Goal: Information Seeking & Learning: Learn about a topic

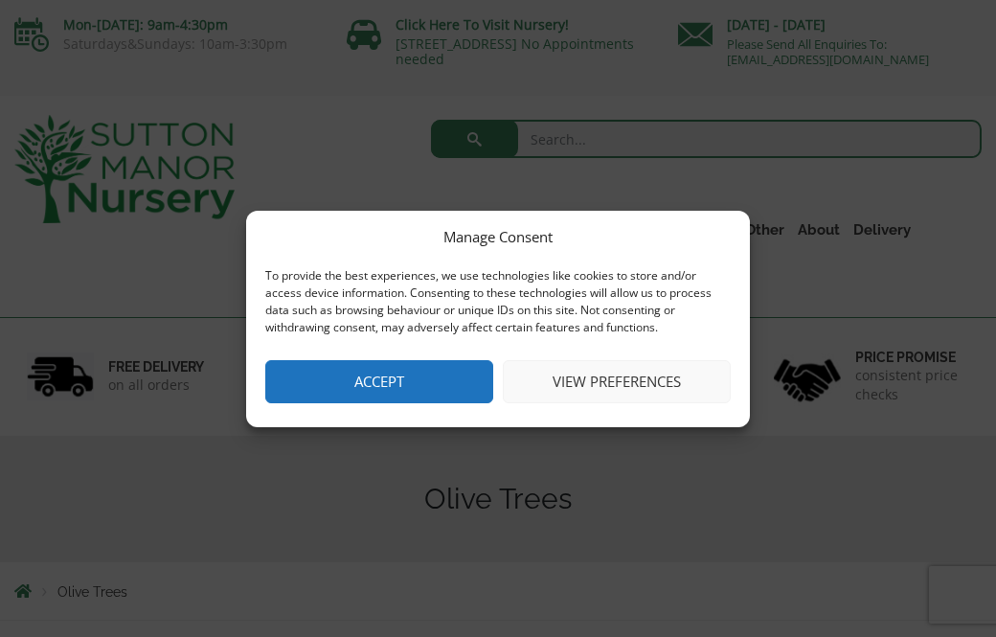
click at [412, 402] on button "Accept" at bounding box center [379, 381] width 228 height 43
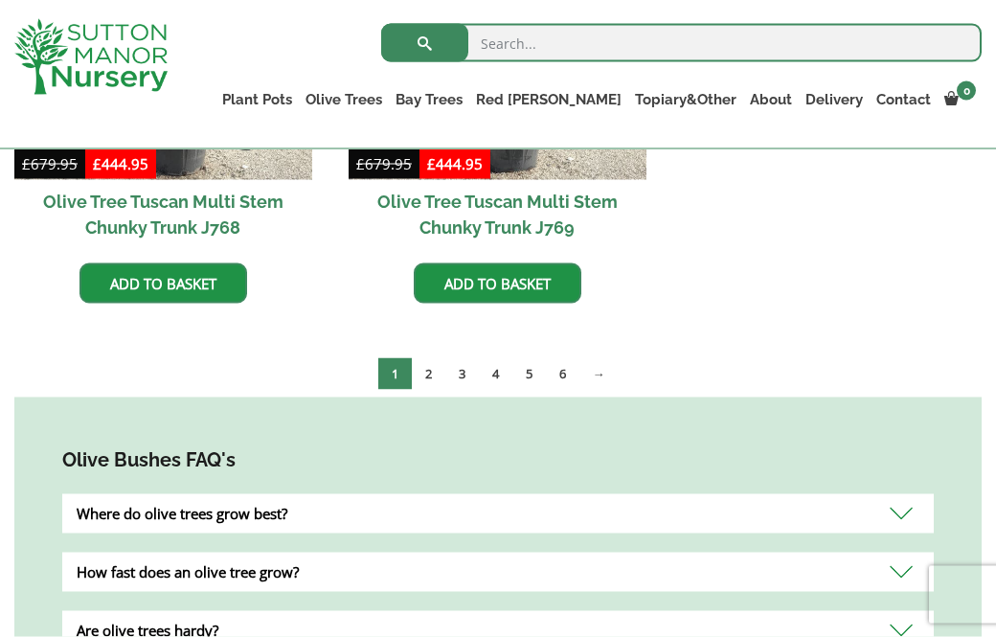
scroll to position [3757, 0]
click at [435, 375] on link "2" at bounding box center [429, 373] width 34 height 32
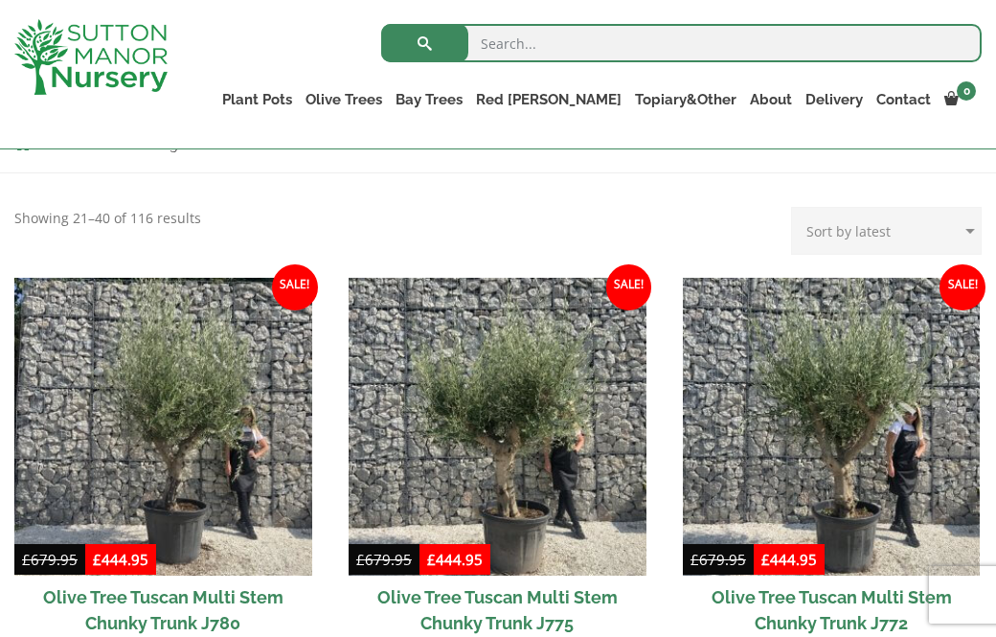
scroll to position [375, 0]
click at [870, 238] on select "Sort by popularity Sort by latest Sort by price: low to high Sort by price: hig…" at bounding box center [886, 231] width 190 height 48
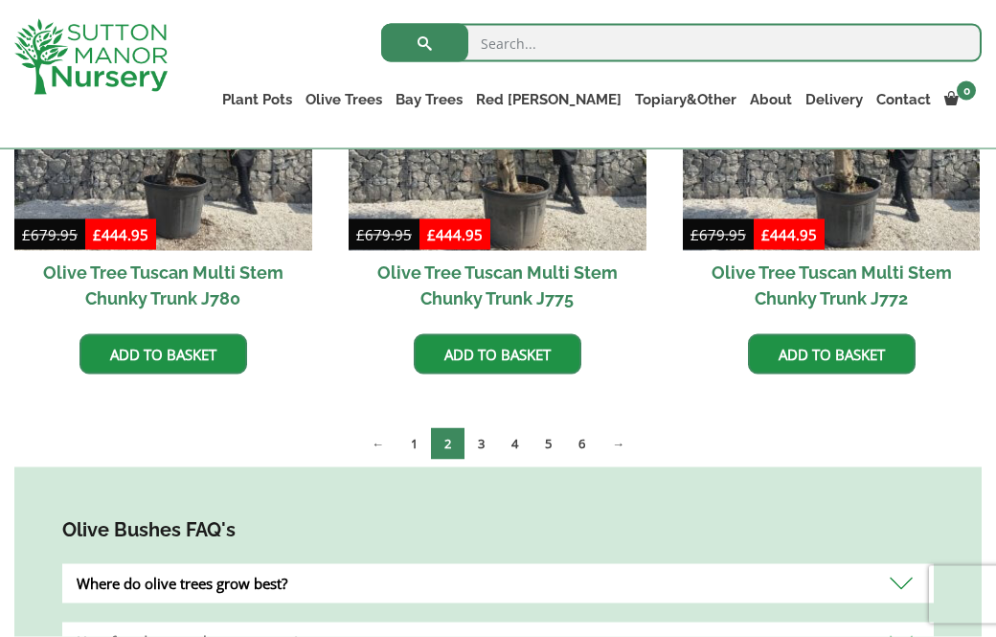
scroll to position [701, 0]
click at [498, 439] on link "4" at bounding box center [515, 443] width 34 height 32
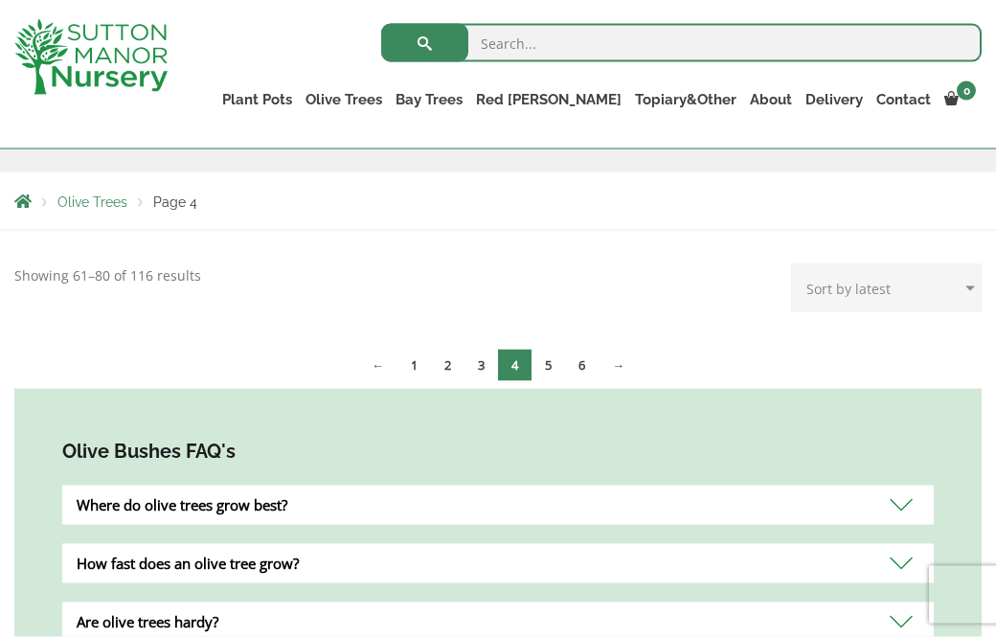
scroll to position [324, 0]
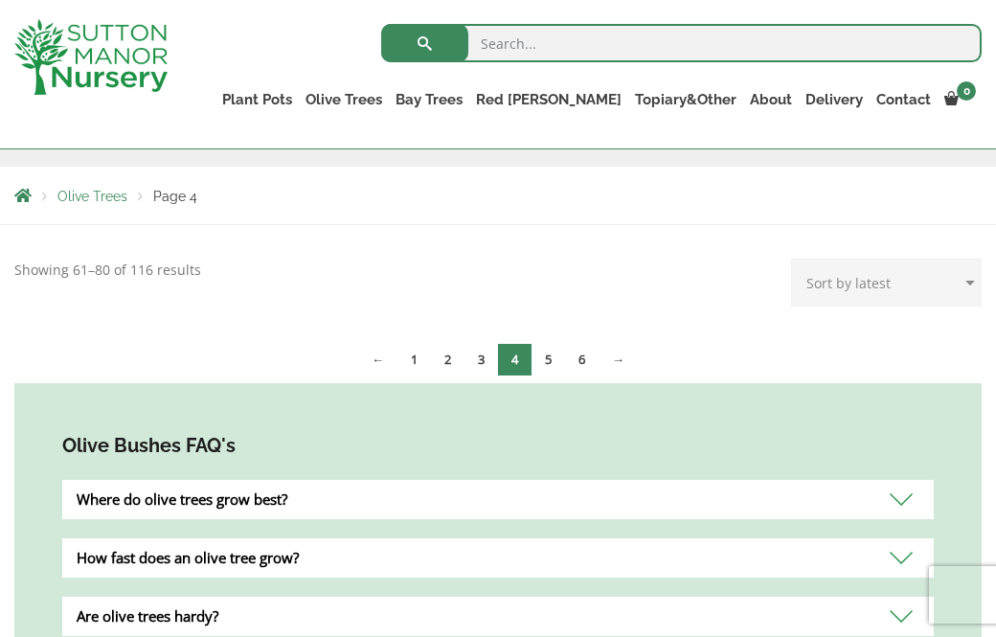
click at [492, 356] on link "3" at bounding box center [481, 360] width 34 height 32
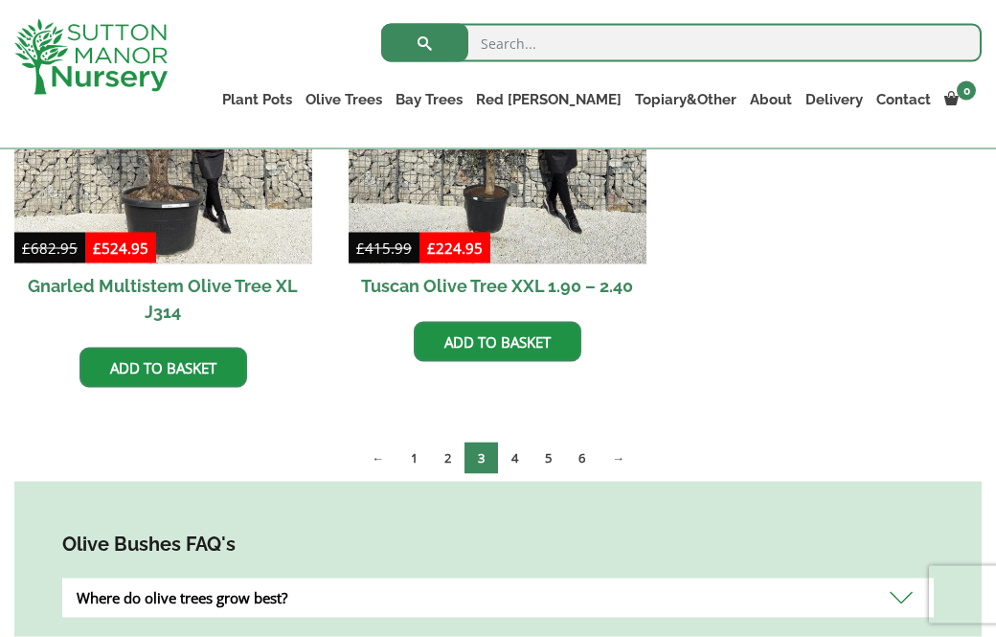
scroll to position [1616, 0]
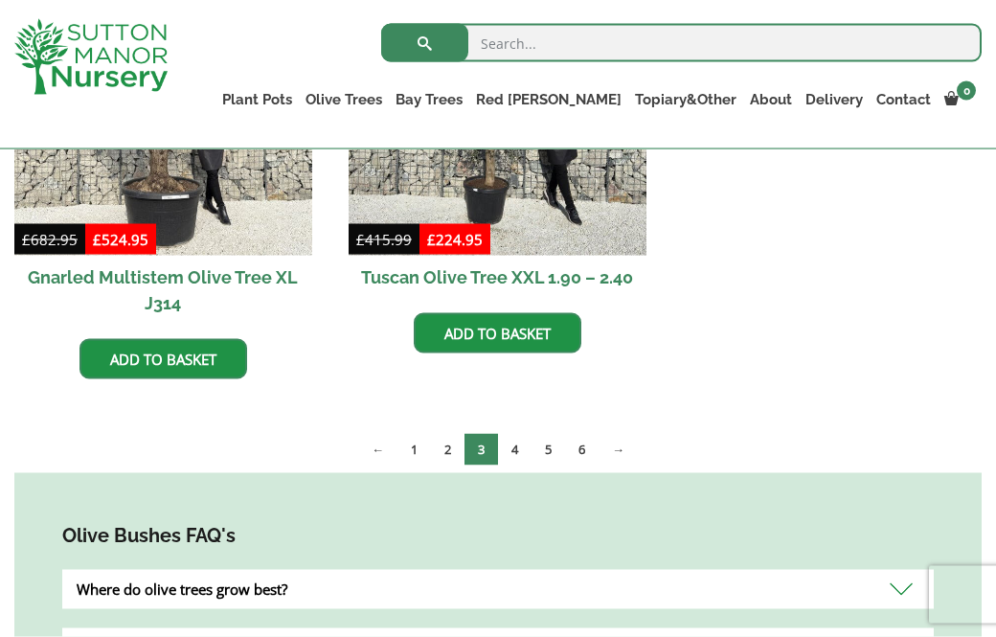
click at [518, 448] on link "4" at bounding box center [515, 450] width 34 height 32
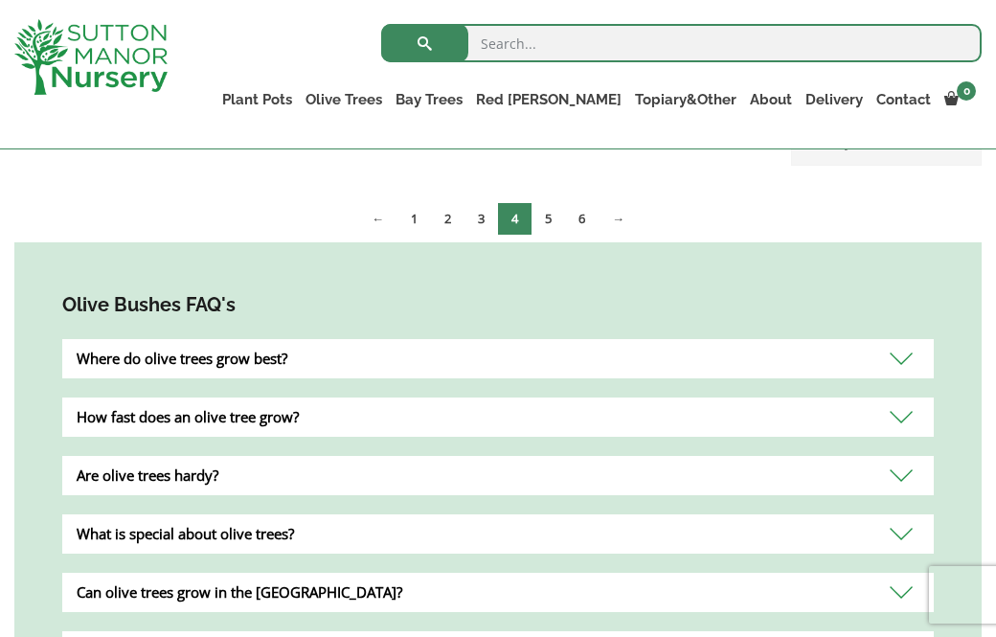
scroll to position [481, 0]
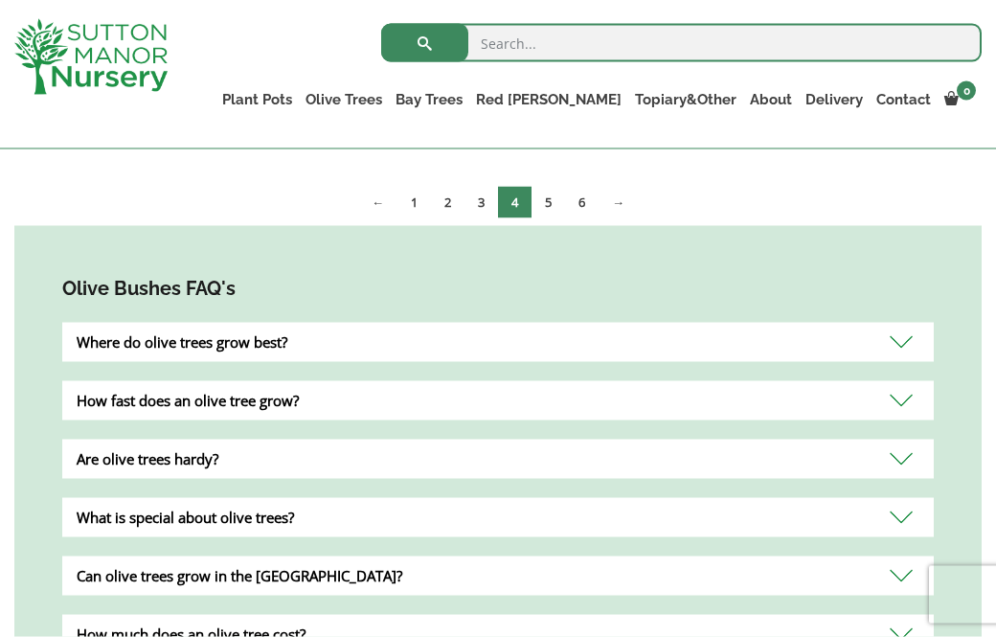
click at [434, 343] on div "Where do olive trees grow best?" at bounding box center [497, 342] width 871 height 39
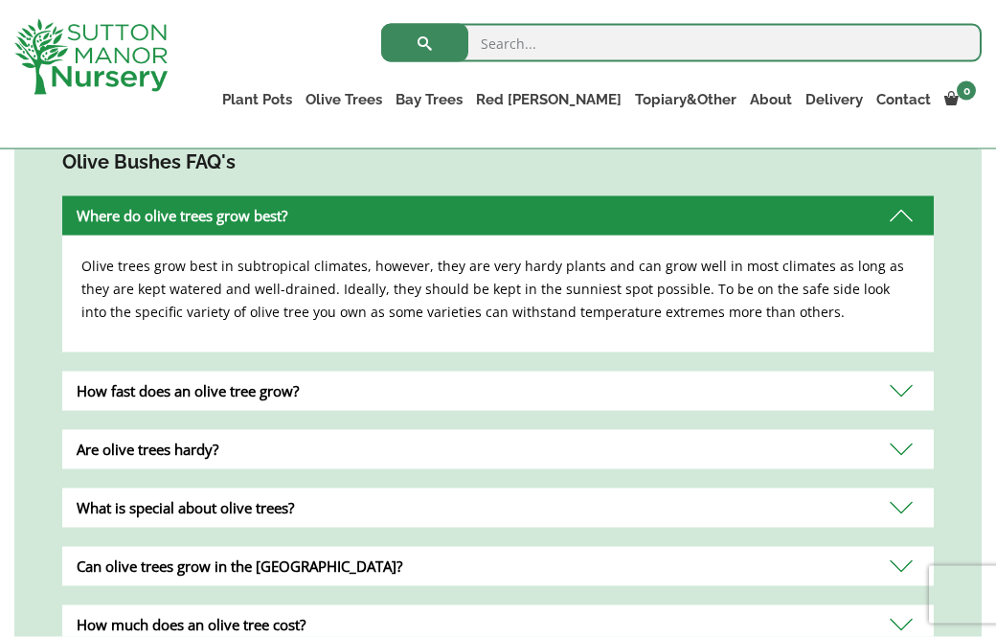
scroll to position [608, 0]
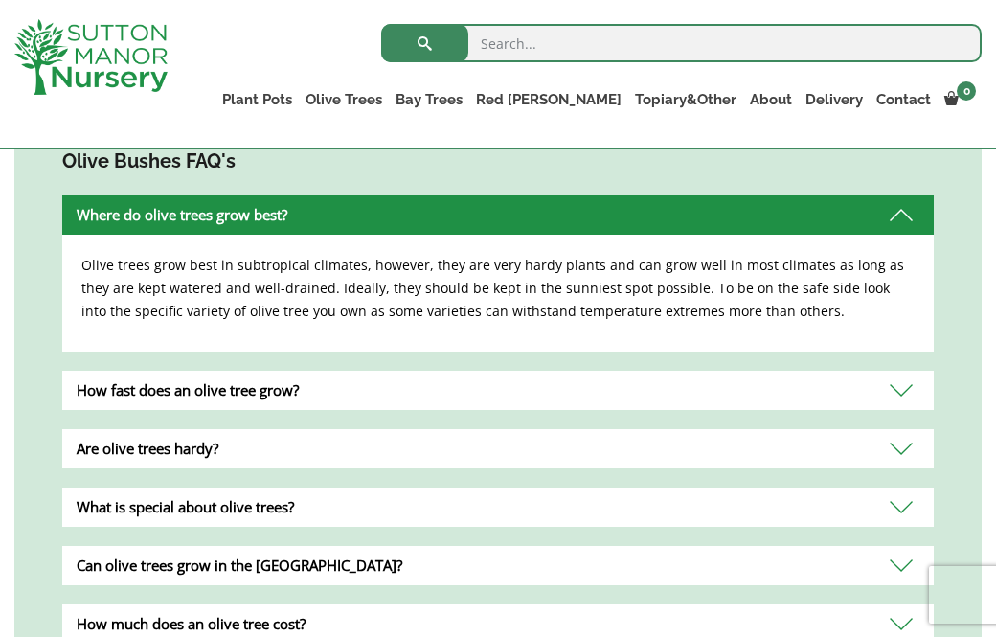
click at [407, 384] on div "How fast does an olive tree grow?" at bounding box center [497, 389] width 871 height 39
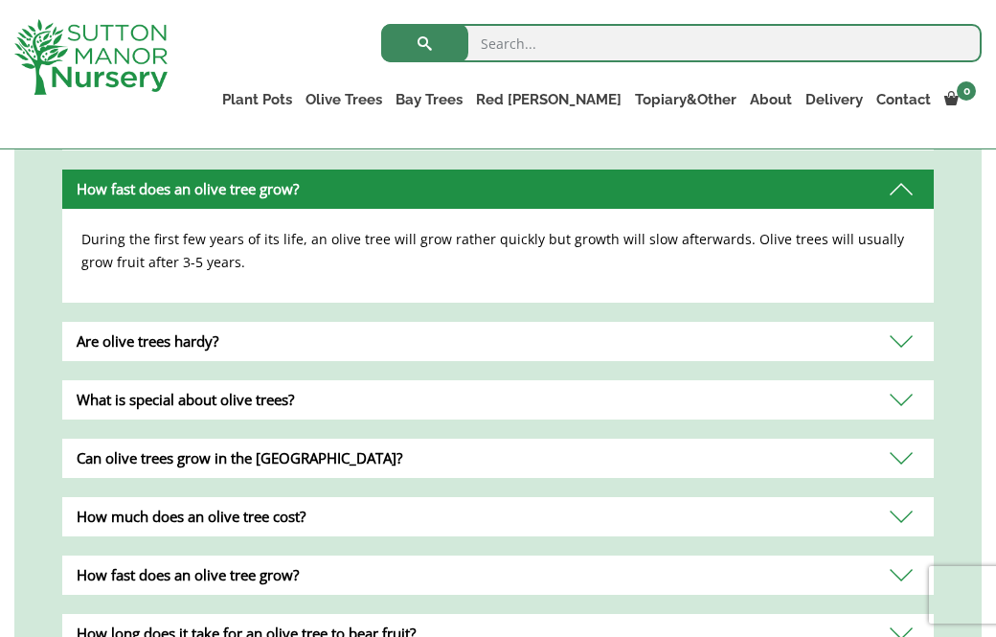
scroll to position [705, 0]
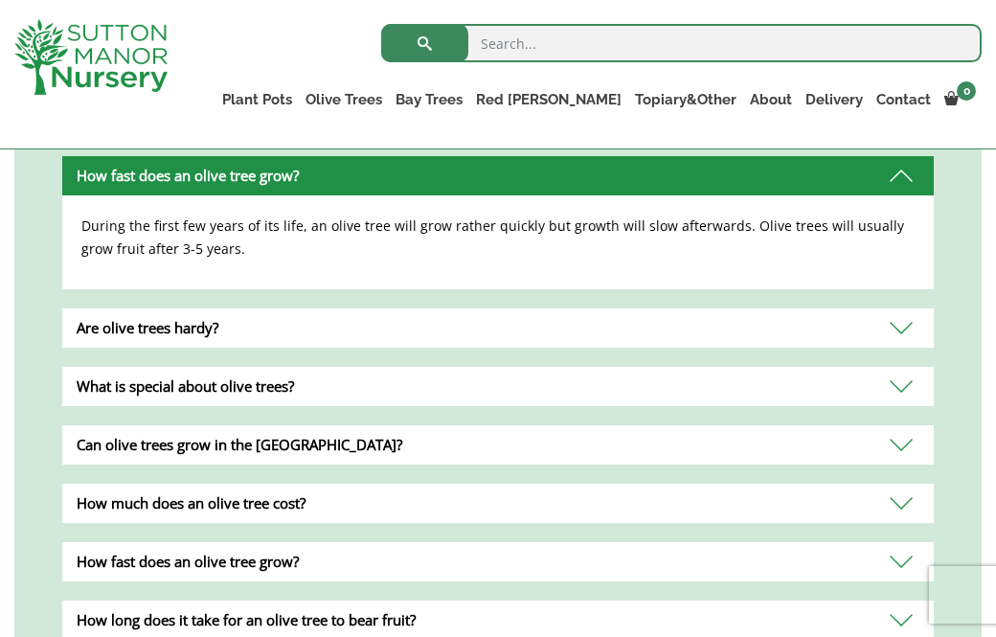
click at [488, 315] on div "Are olive trees hardy?" at bounding box center [497, 327] width 871 height 39
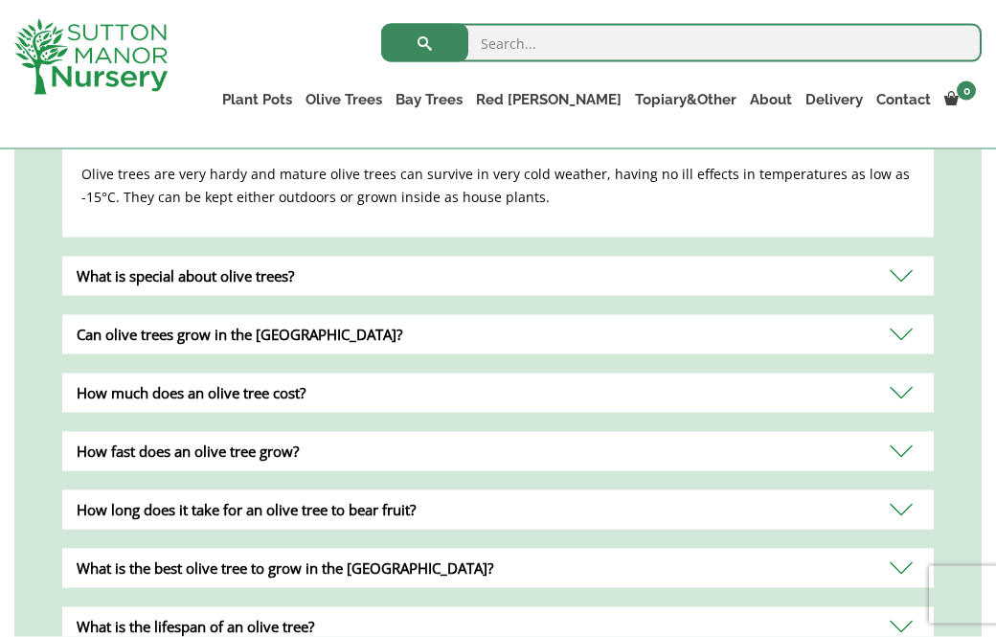
scroll to position [817, 0]
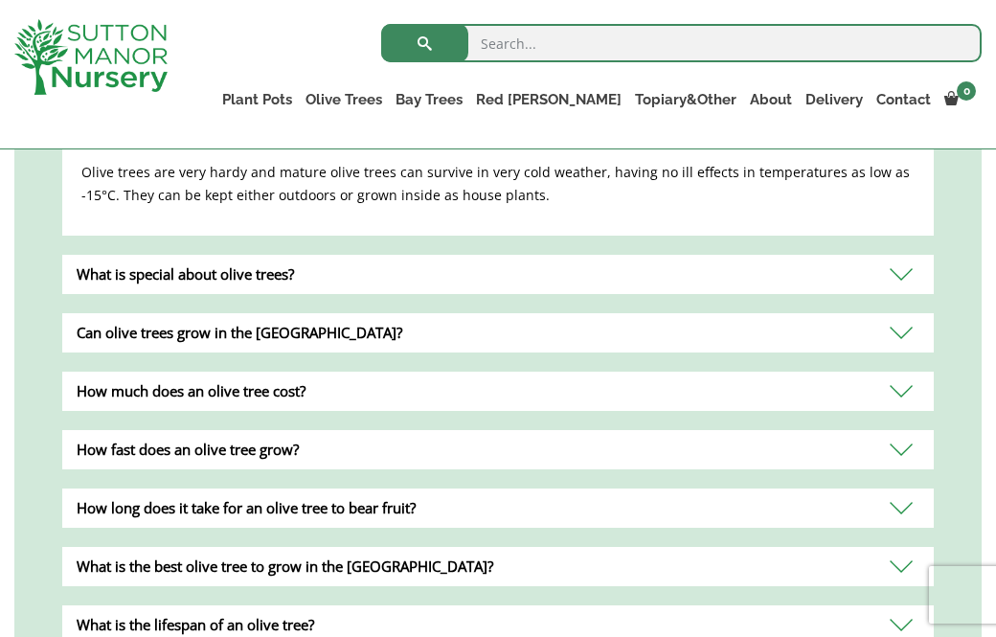
click at [455, 269] on div "What is special about olive trees?" at bounding box center [497, 274] width 871 height 39
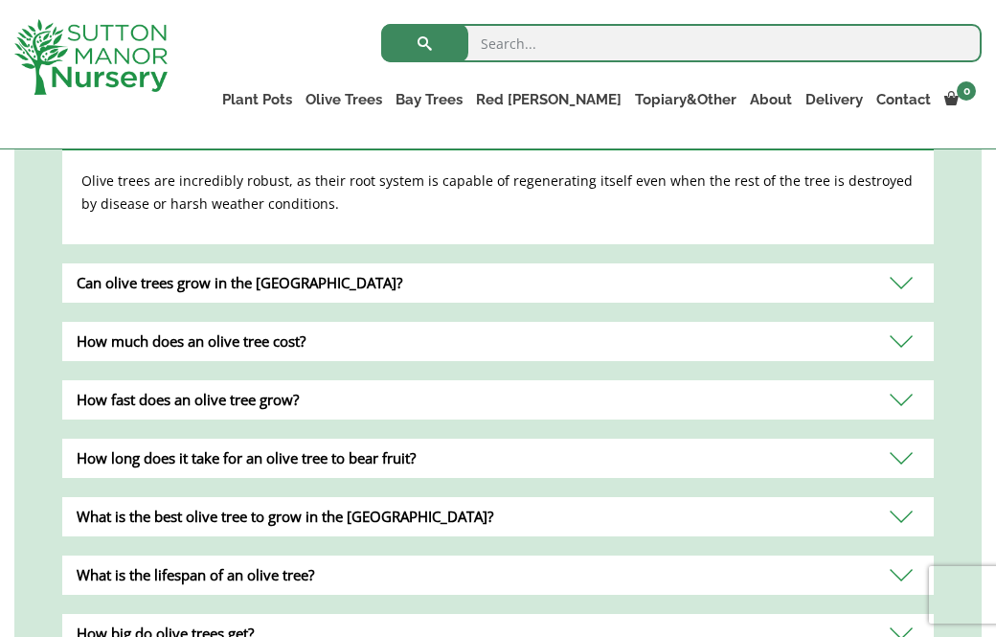
scroll to position [913, 0]
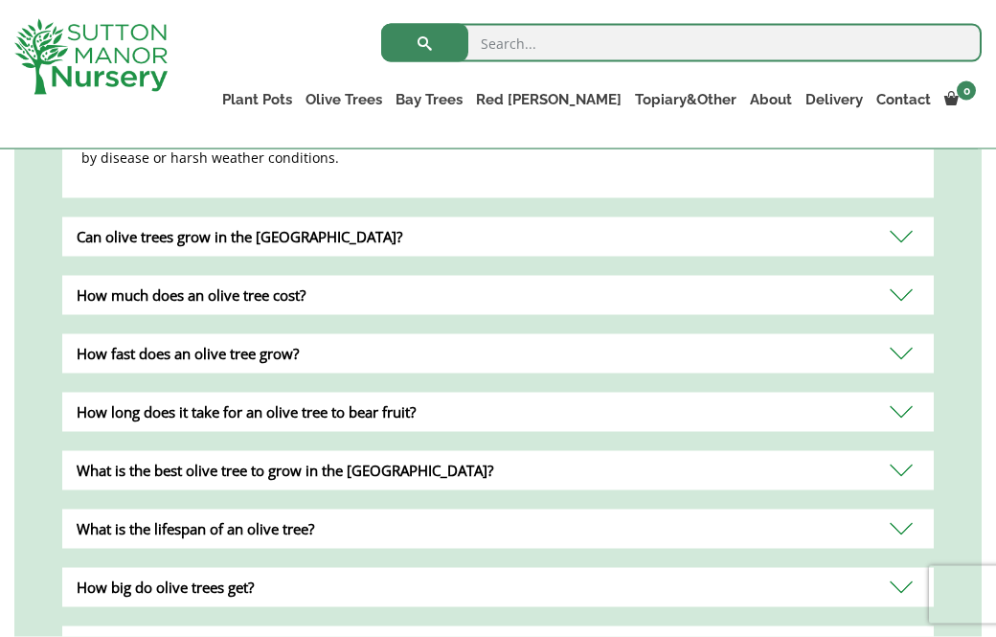
click at [469, 233] on div "Can olive trees grow in the UK?" at bounding box center [497, 236] width 871 height 39
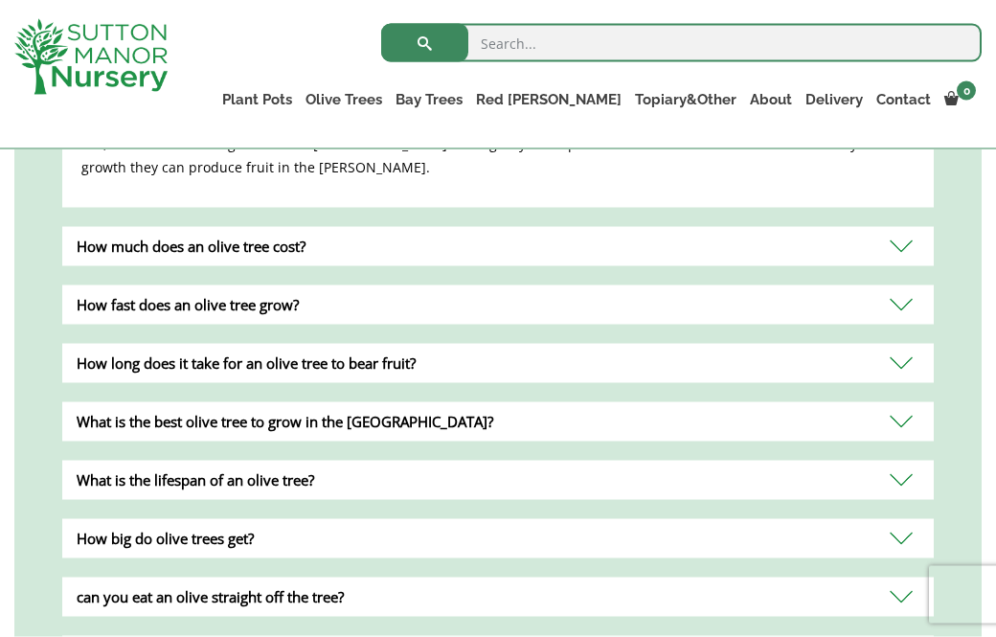
scroll to position [964, 0]
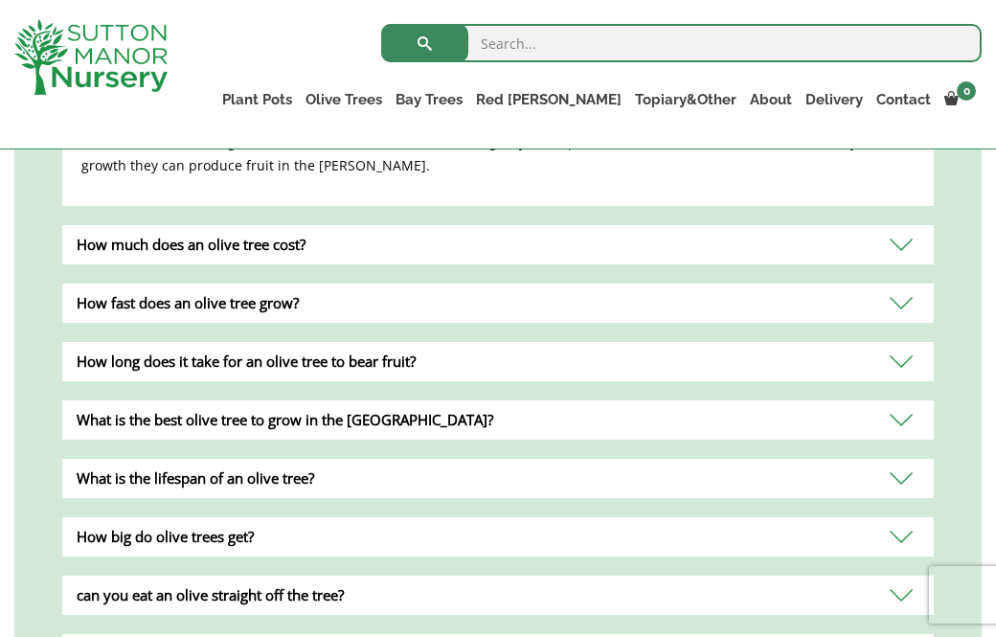
click at [451, 251] on div "How much does an olive tree cost?" at bounding box center [497, 244] width 871 height 39
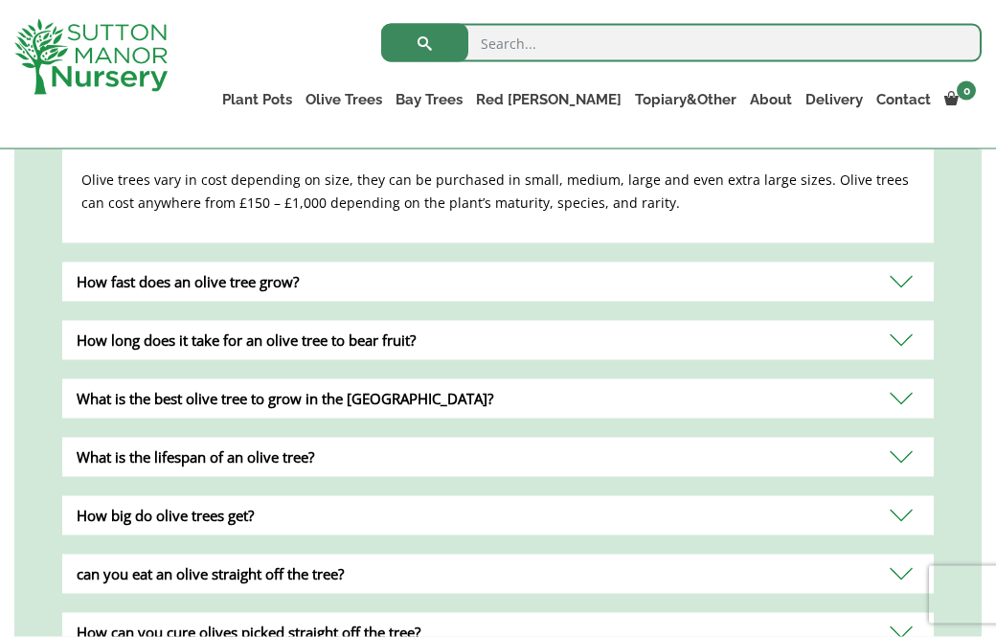
click at [437, 265] on div "How fast does an olive tree grow?" at bounding box center [497, 281] width 871 height 39
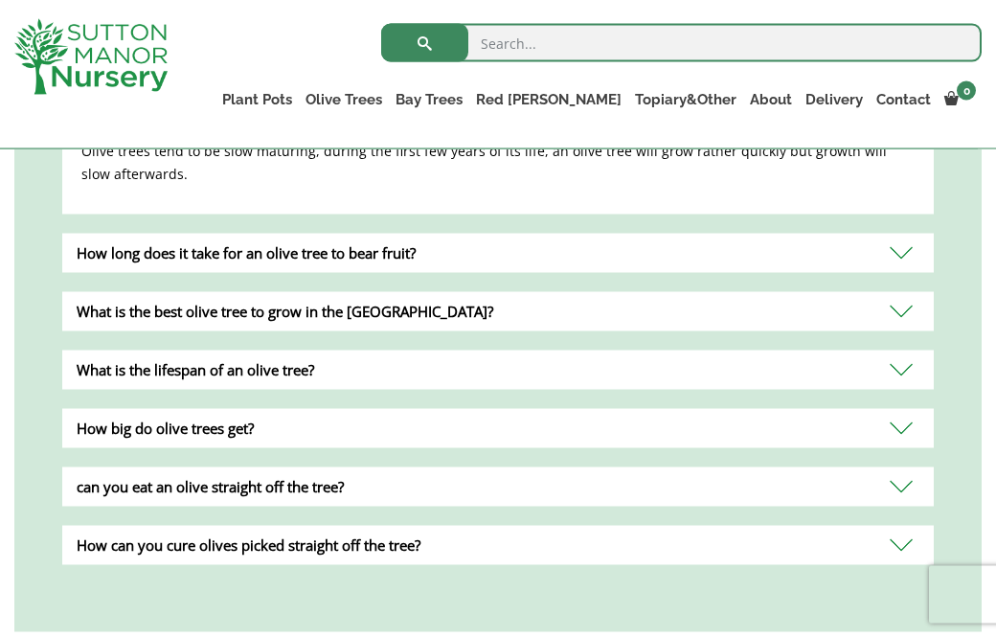
scroll to position [1074, 0]
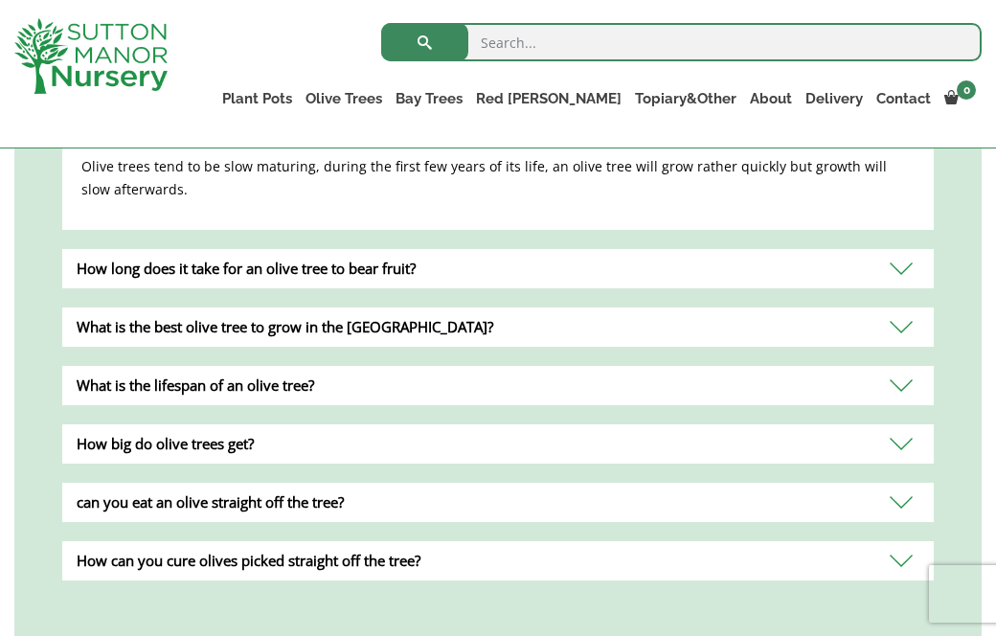
click at [474, 270] on div "How long does it take for an olive tree to bear fruit?" at bounding box center [497, 269] width 871 height 39
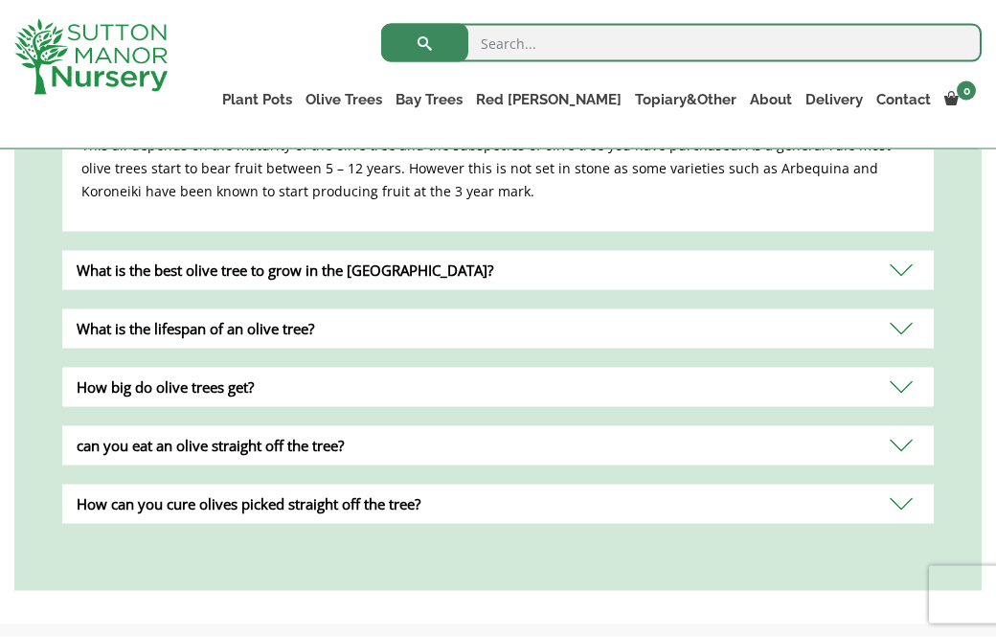
scroll to position [1137, 0]
click at [500, 271] on div "What is the best olive tree to grow in the UK?" at bounding box center [497, 269] width 871 height 39
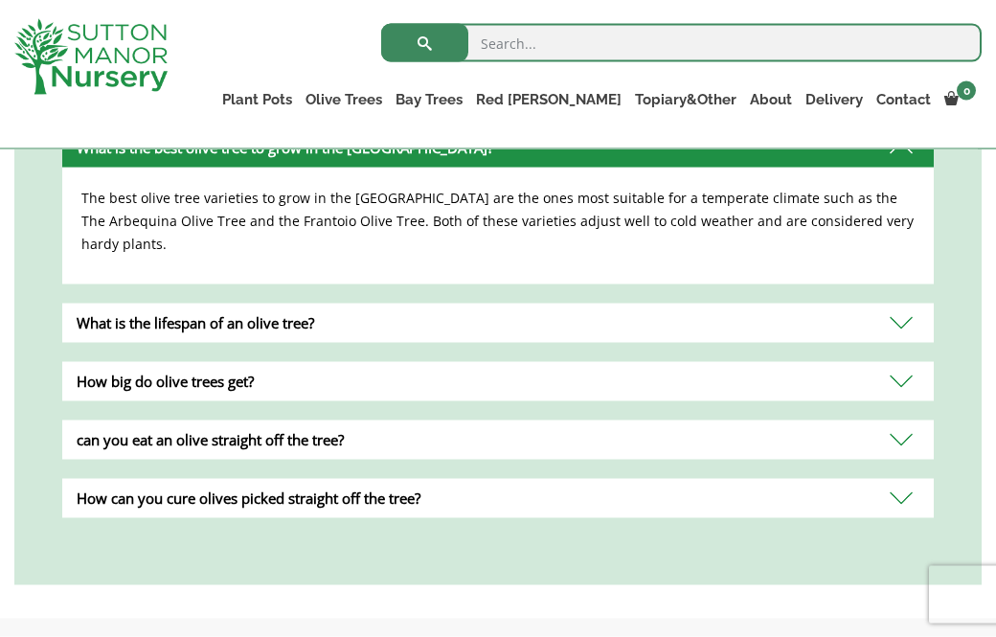
scroll to position [1143, 0]
click at [442, 302] on div "What is the lifespan of an olive tree?" at bounding box center [497, 321] width 871 height 39
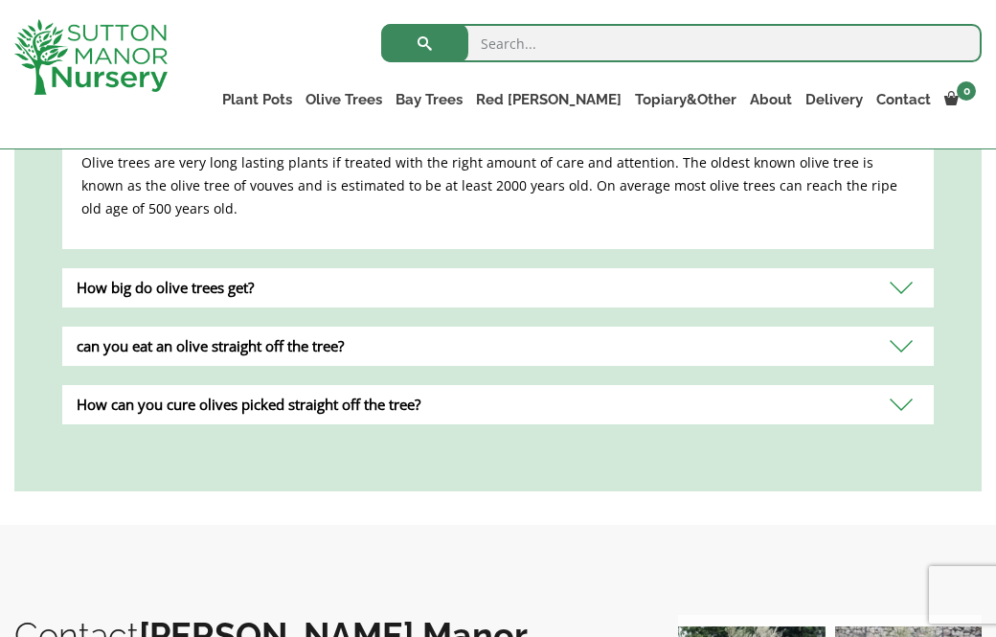
scroll to position [1239, 0]
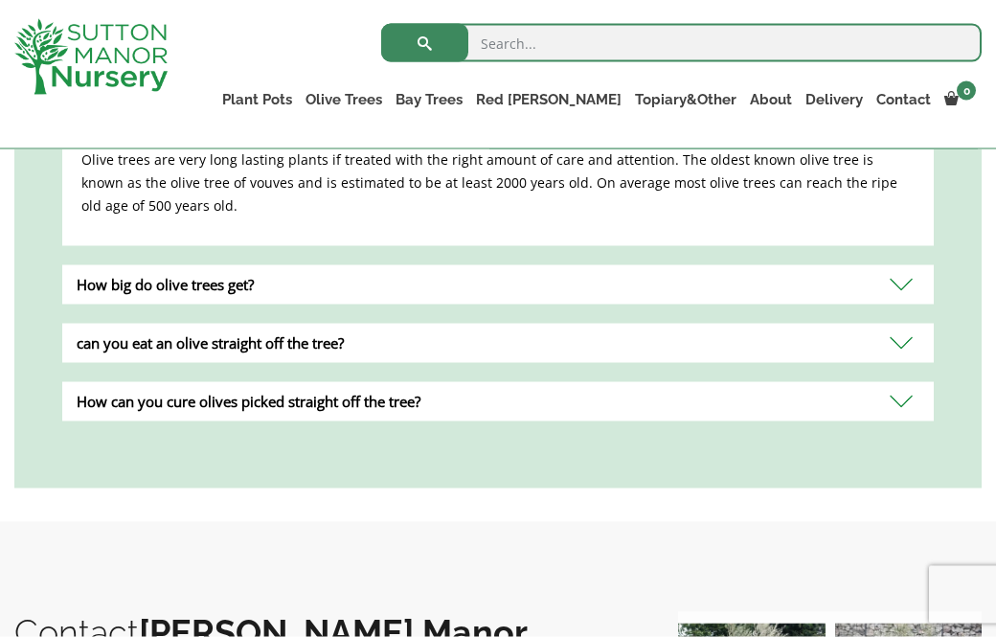
click at [425, 272] on div "How big do olive trees get?" at bounding box center [497, 284] width 871 height 39
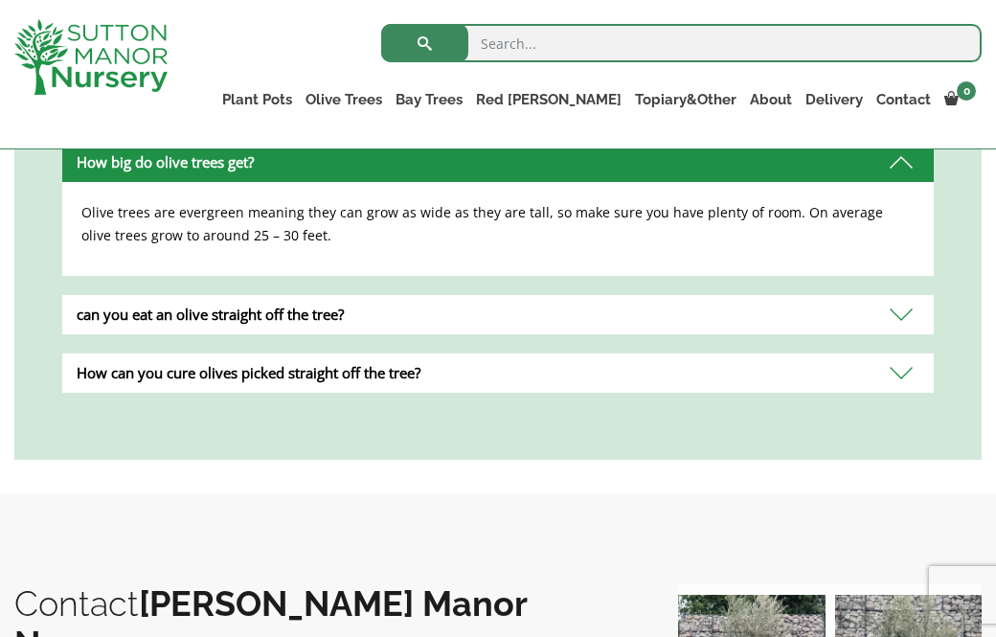
scroll to position [1247, 0]
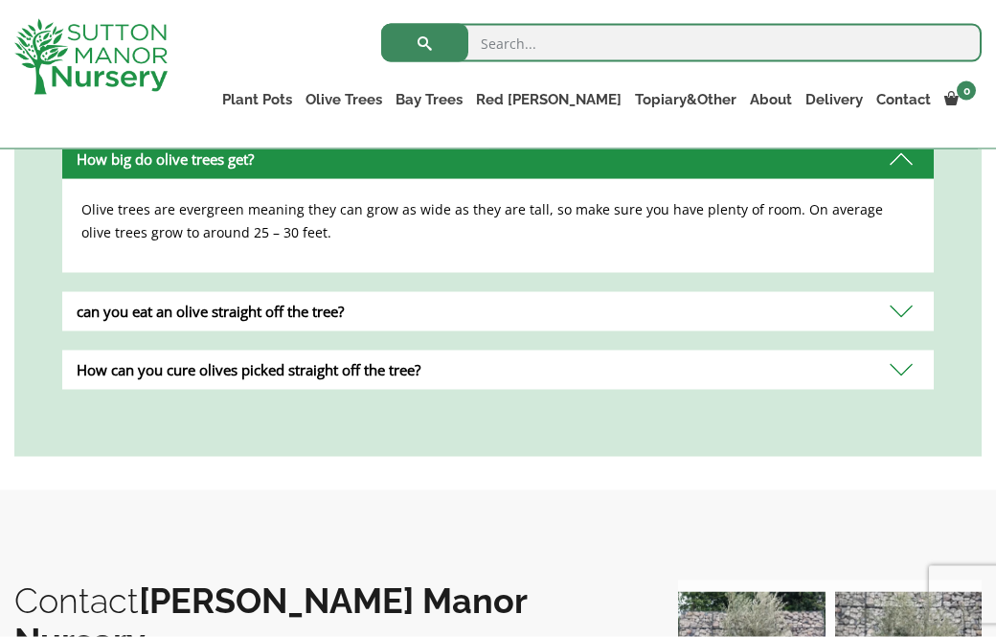
click at [473, 301] on div "can you eat an olive straight off the tree?" at bounding box center [497, 311] width 871 height 39
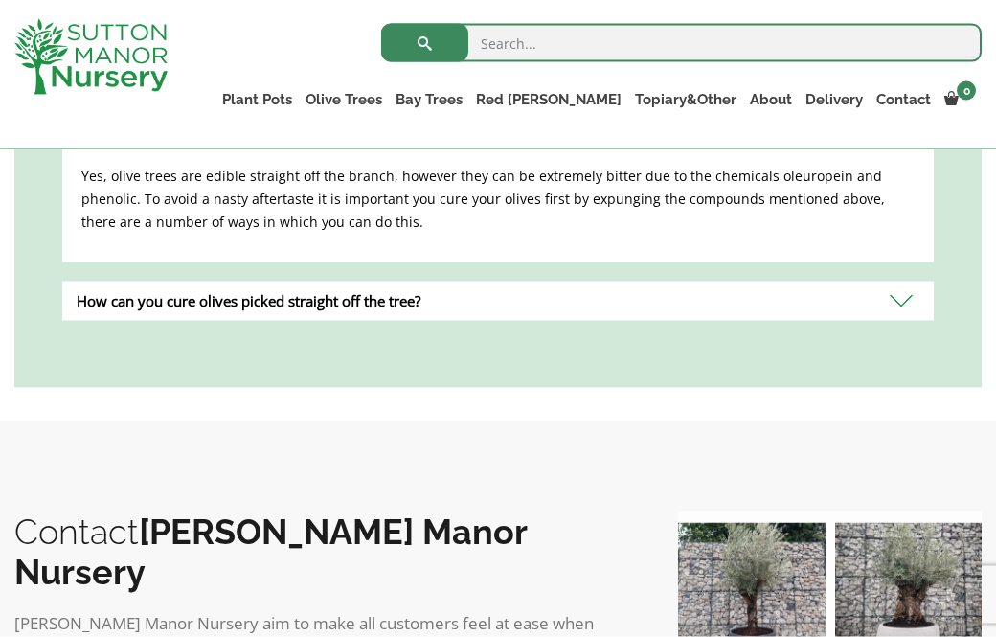
scroll to position [1341, 0]
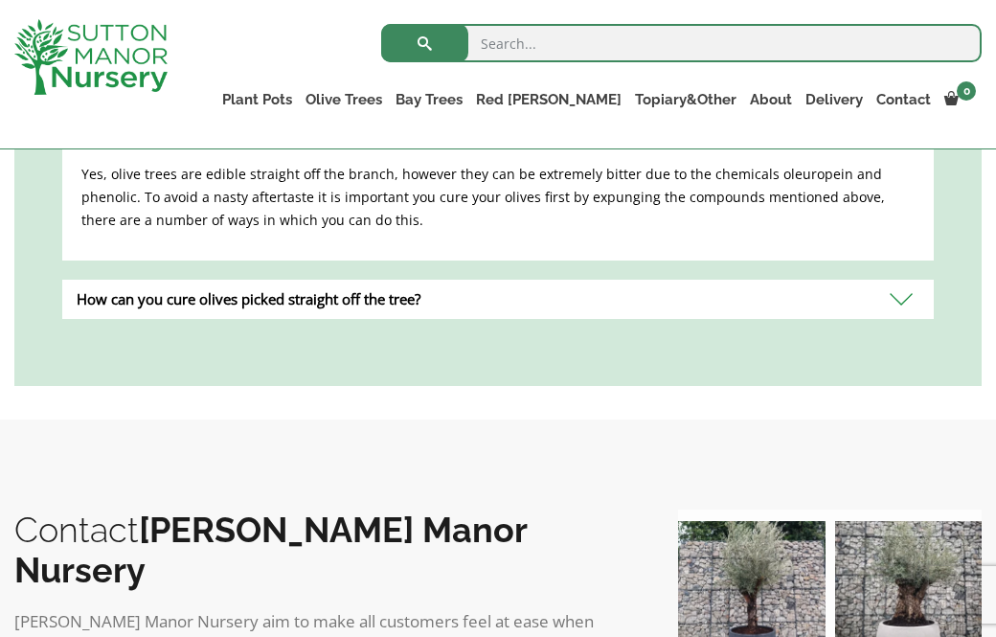
click at [448, 306] on div "How can you cure olives picked straight off the tree?" at bounding box center [497, 299] width 871 height 39
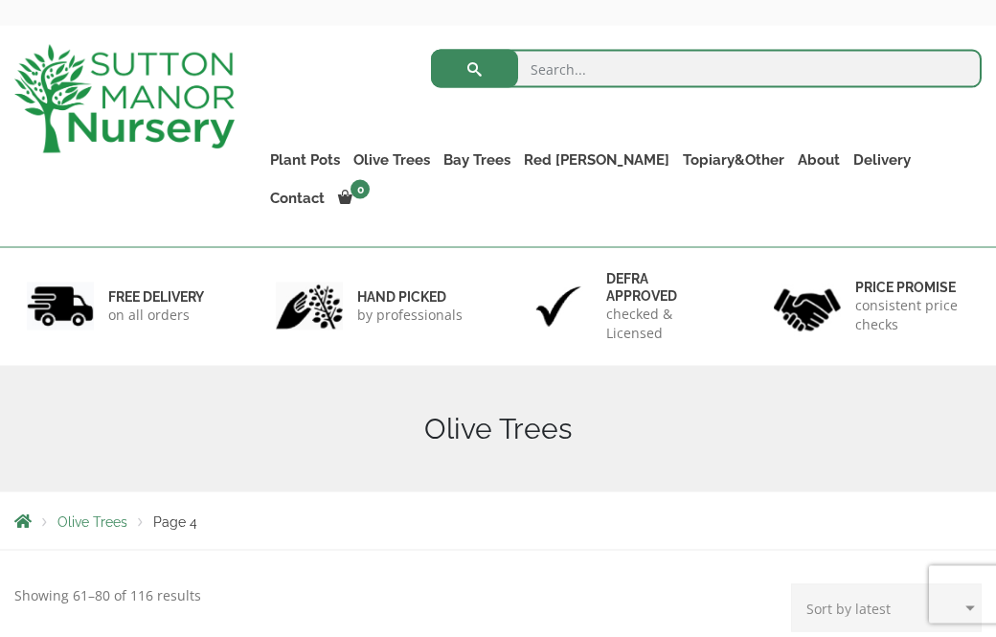
scroll to position [0, 0]
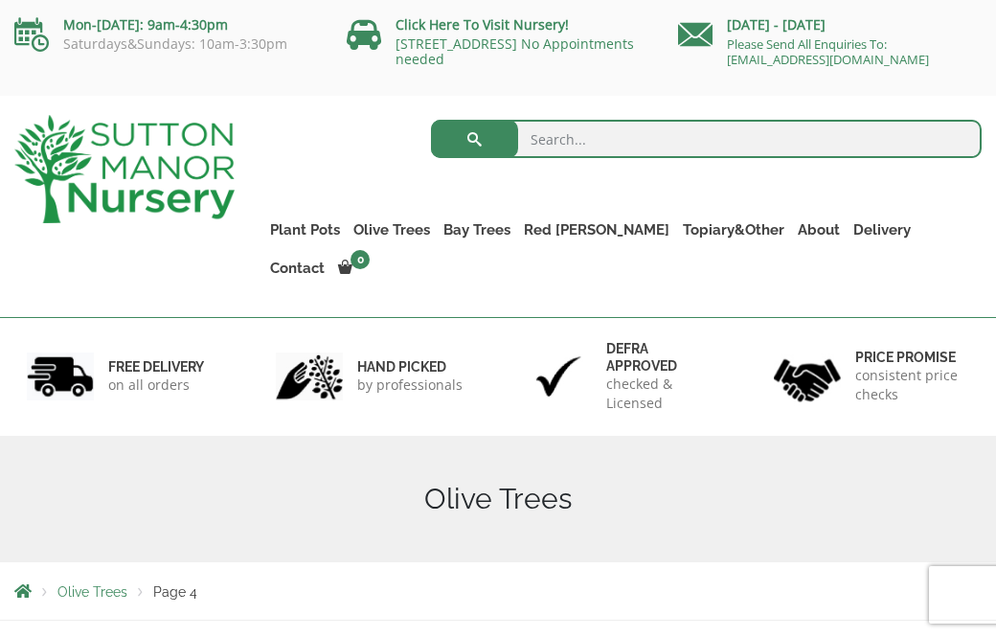
click at [456, 317] on div "hand picked by professionals" at bounding box center [373, 376] width 249 height 119
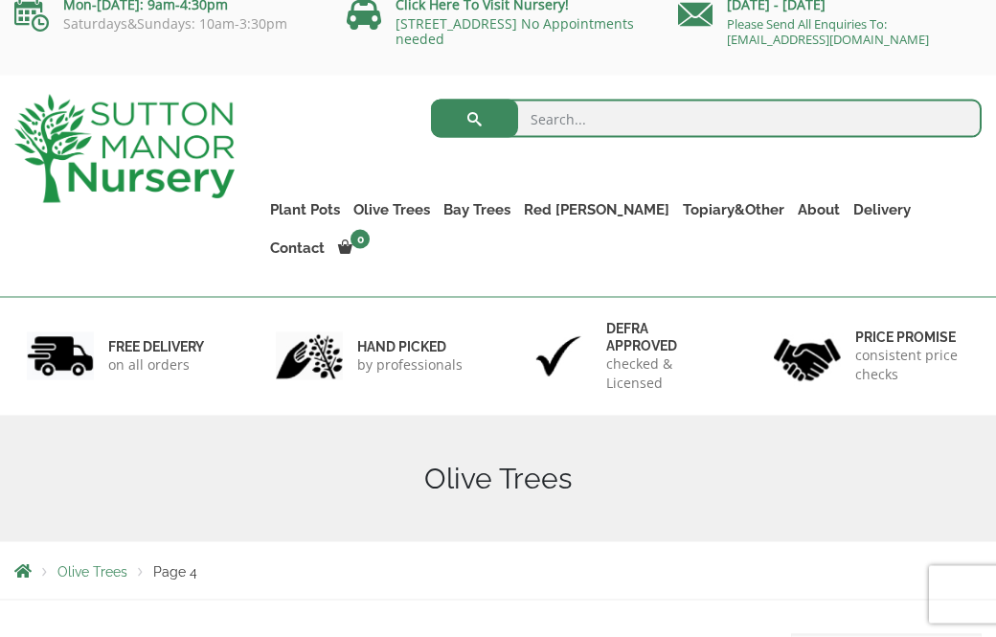
scroll to position [21, 0]
click at [0, 0] on link "Gnarled Multi Stems XXL (Low Bowl Olive Trees)" at bounding box center [0, 0] width 0 height 0
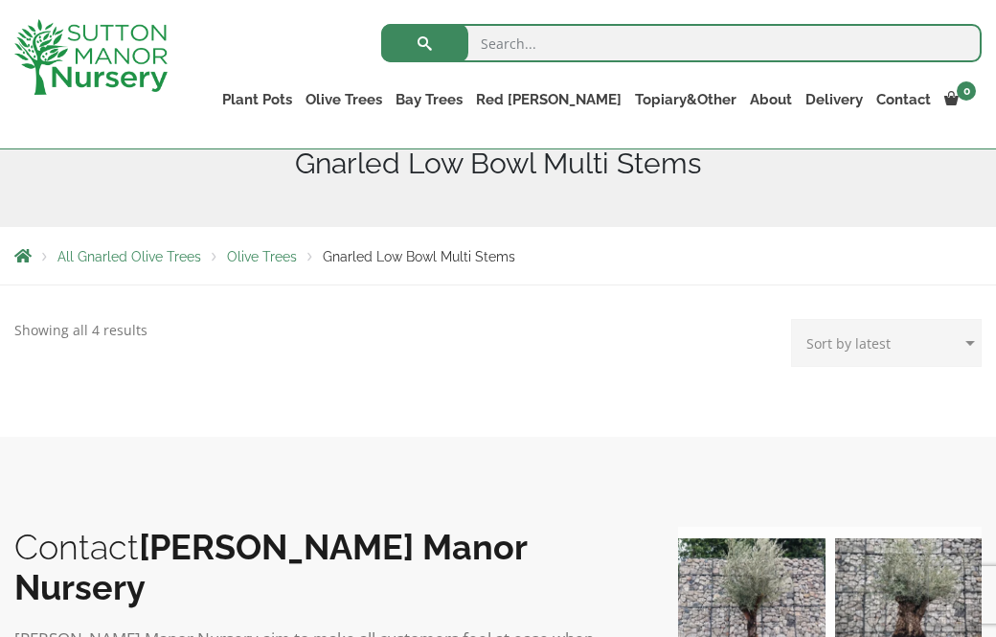
scroll to position [257, 0]
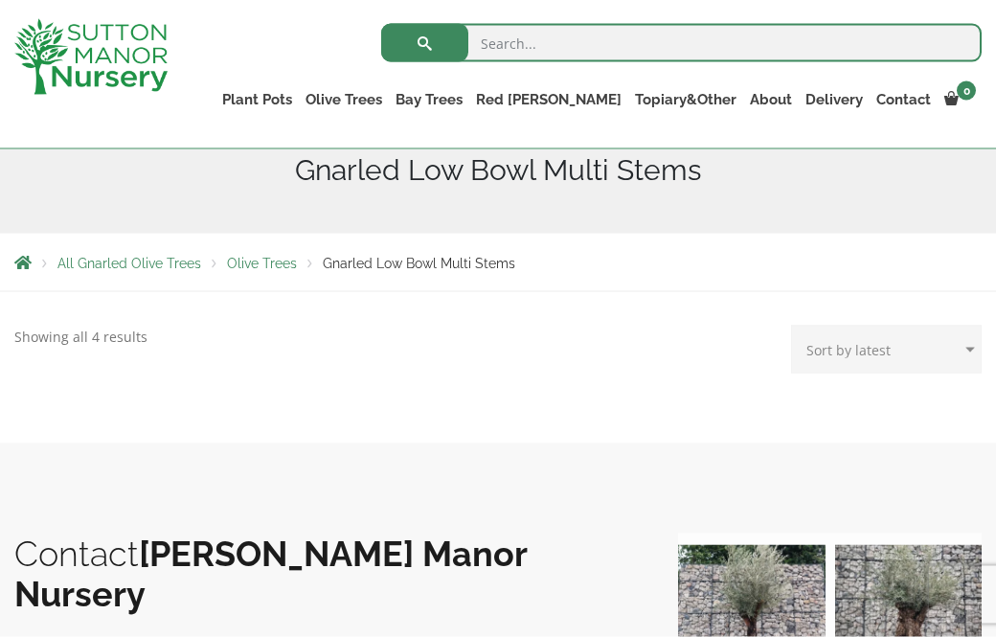
click at [41, 256] on li "Breadcrumbs" at bounding box center [35, 262] width 43 height 15
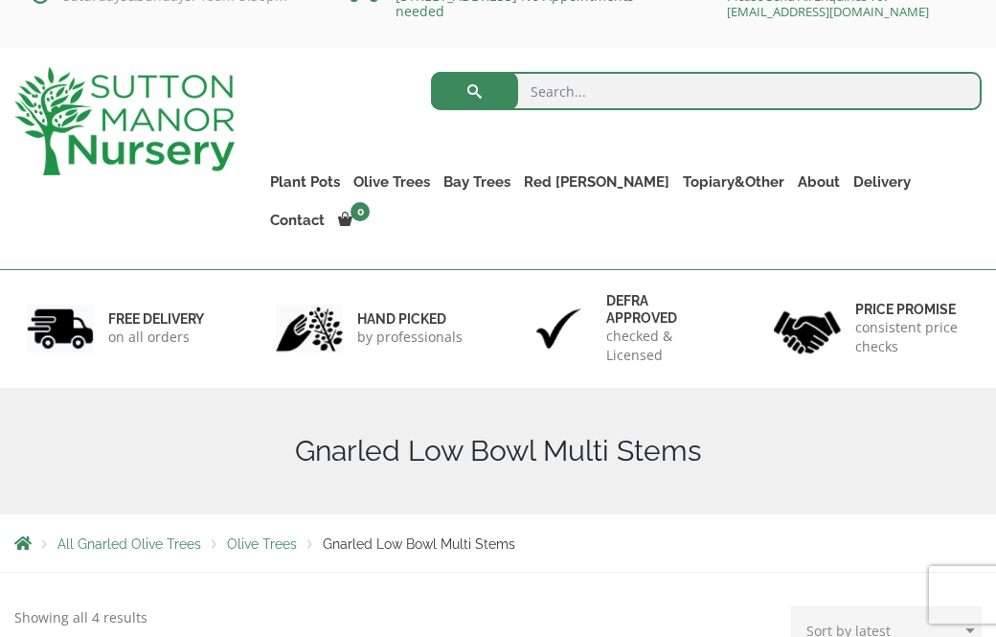
scroll to position [0, 0]
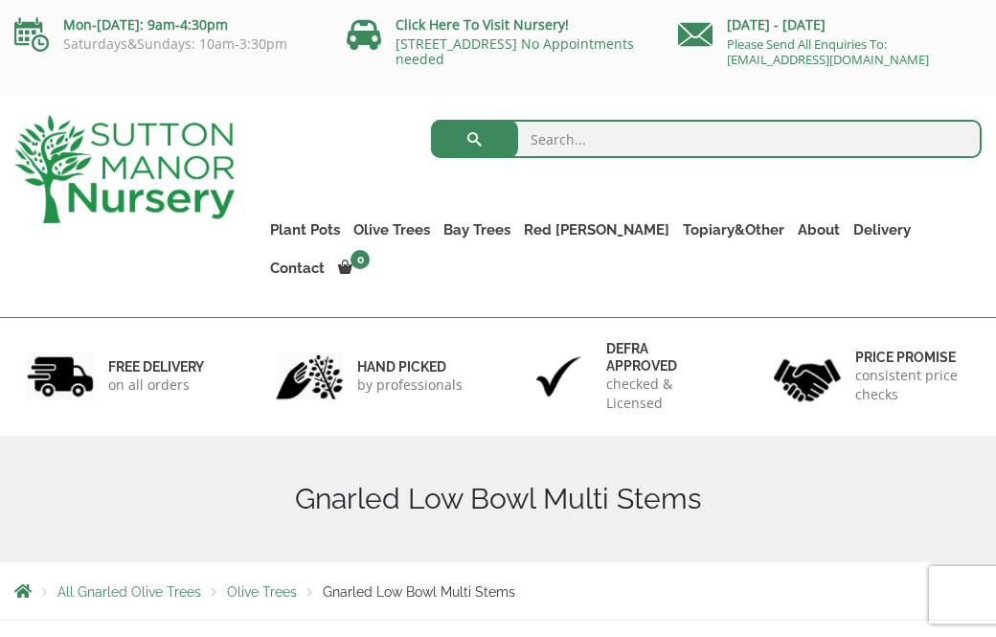
click at [0, 0] on link "CUSTOMER PHOTOS" at bounding box center [0, 0] width 0 height 0
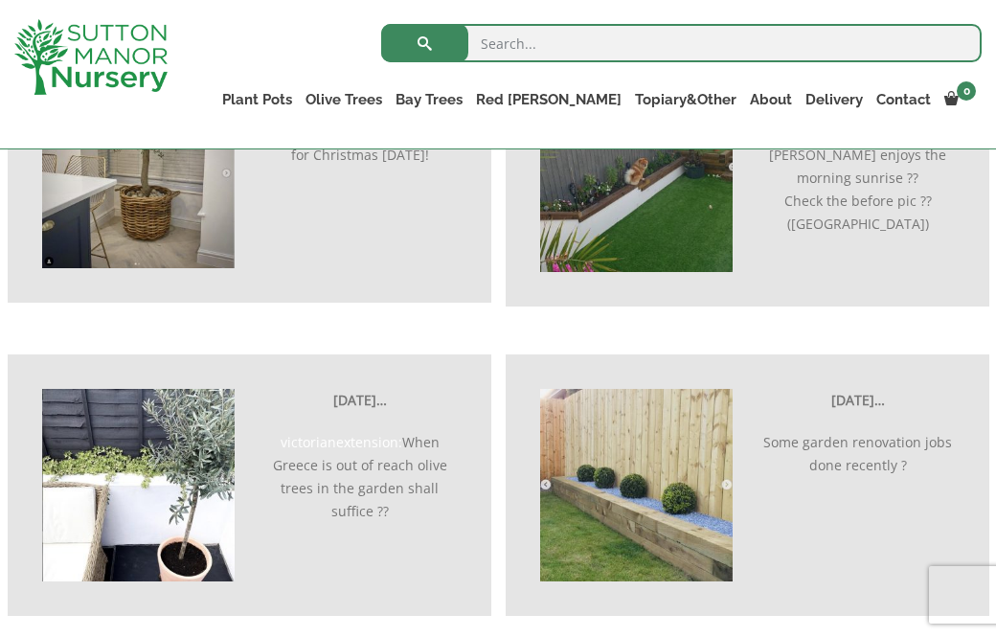
scroll to position [3901, 0]
